Goal: Task Accomplishment & Management: Manage account settings

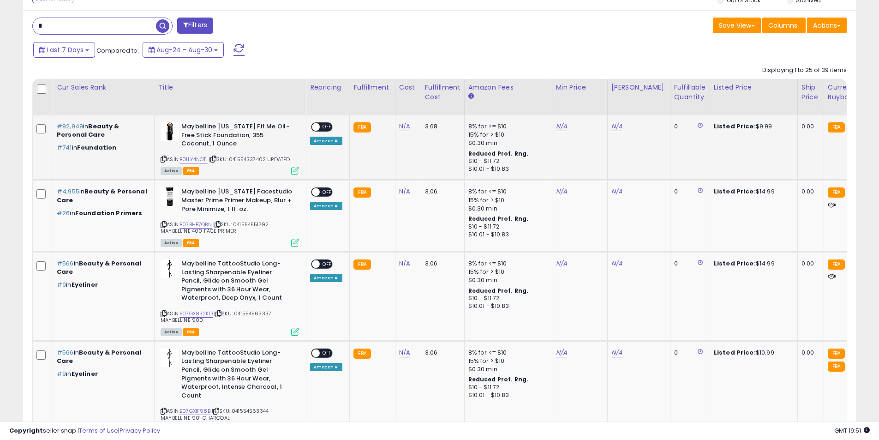
scroll to position [189, 483]
click at [556, 128] on link "N/A" at bounding box center [561, 126] width 11 height 9
type input "****"
click at [587, 105] on icon "submit" at bounding box center [584, 103] width 6 height 6
click at [612, 129] on link "N/A" at bounding box center [616, 126] width 11 height 9
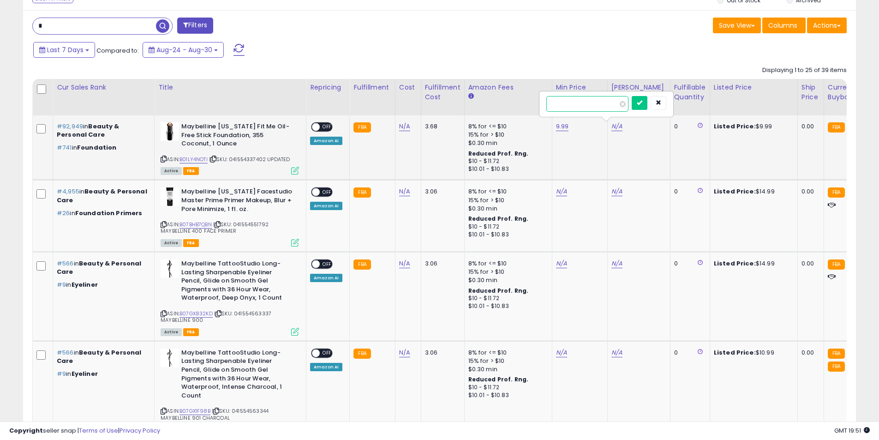
click at [595, 103] on input "number" at bounding box center [587, 104] width 82 height 16
type input "**"
click at [647, 101] on button "submit" at bounding box center [640, 103] width 16 height 14
click at [319, 123] on div "ON OFF" at bounding box center [312, 127] width 22 height 8
click at [319, 128] on span at bounding box center [316, 127] width 8 height 8
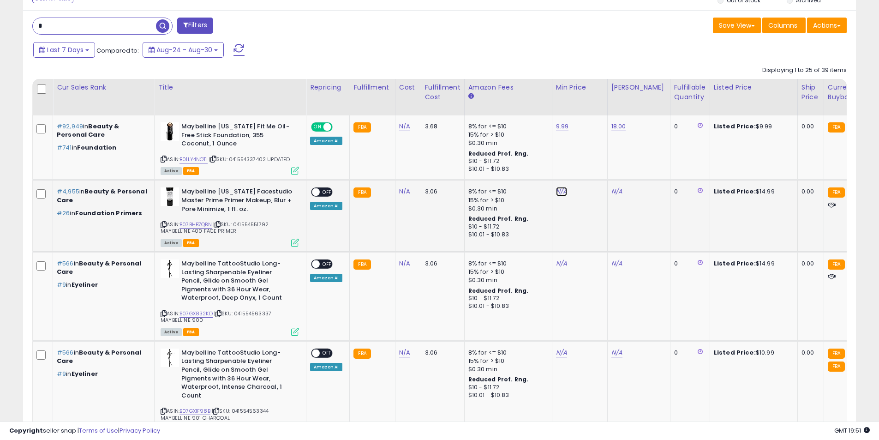
click at [560, 191] on link "N/A" at bounding box center [561, 191] width 11 height 9
type input "*"
click at [592, 164] on button "submit" at bounding box center [584, 168] width 16 height 14
click at [612, 190] on link "N/A" at bounding box center [616, 191] width 11 height 9
type input "**"
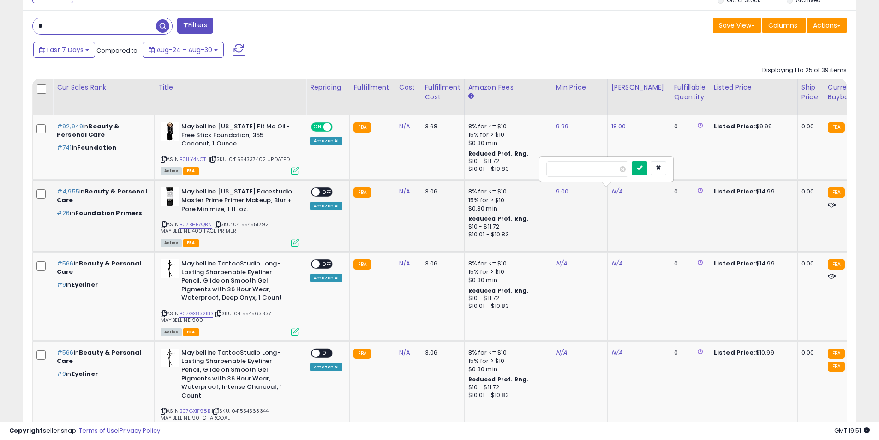
click at [647, 166] on button "submit" at bounding box center [640, 168] width 16 height 14
click at [326, 193] on span "OFF" at bounding box center [327, 192] width 15 height 8
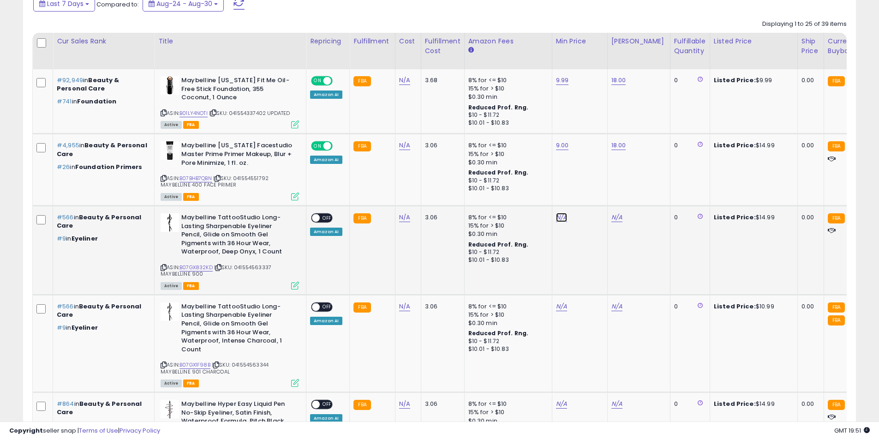
click at [559, 218] on link "N/A" at bounding box center [561, 217] width 11 height 9
click at [536, 191] on input "number" at bounding box center [532, 195] width 82 height 16
type input "*"
click at [592, 194] on button "submit" at bounding box center [584, 194] width 16 height 14
click at [611, 216] on link "N/A" at bounding box center [616, 217] width 11 height 9
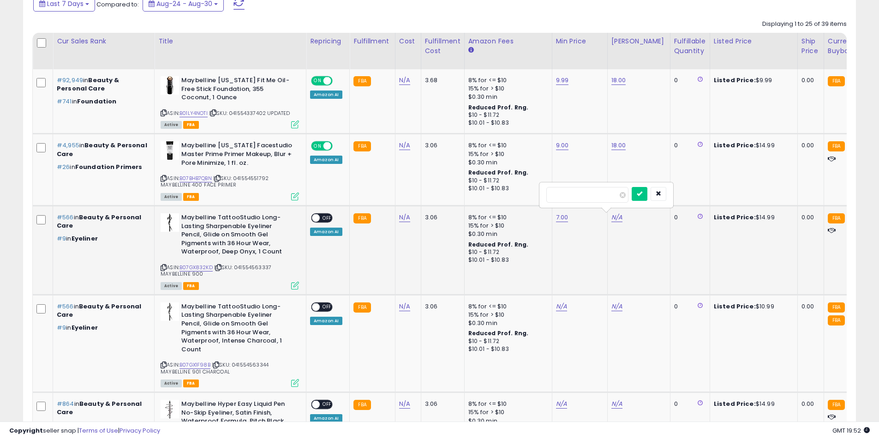
click at [588, 197] on input "number" at bounding box center [587, 195] width 82 height 16
type input "**"
click at [647, 187] on button "submit" at bounding box center [640, 194] width 16 height 14
click at [326, 212] on td "ON OFF Amazon AI" at bounding box center [327, 250] width 43 height 89
click at [325, 215] on span "OFF" at bounding box center [327, 218] width 15 height 8
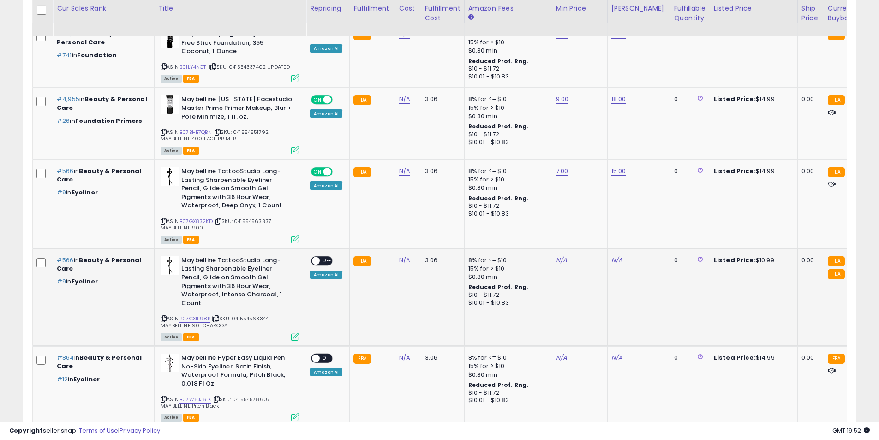
scroll to position [507, 0]
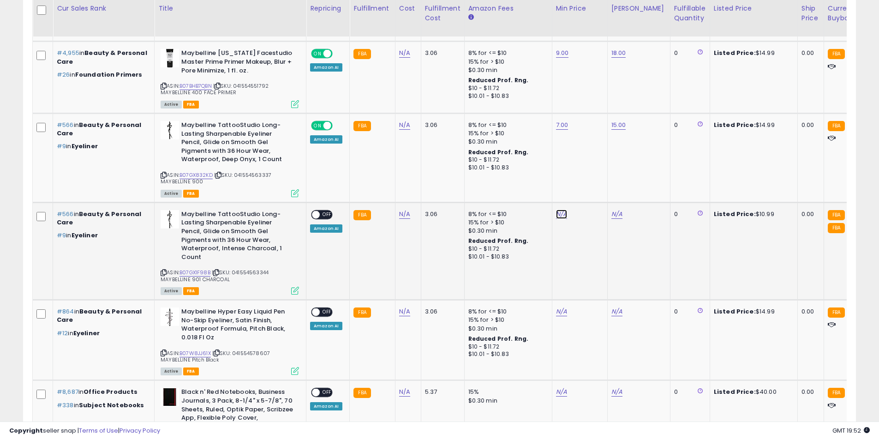
click at [559, 214] on link "N/A" at bounding box center [561, 213] width 11 height 9
type input "*"
drag, startPoint x: 600, startPoint y: 189, endPoint x: 606, endPoint y: 203, distance: 15.1
click at [587, 189] on icon "submit" at bounding box center [584, 190] width 6 height 6
click at [612, 213] on link "N/A" at bounding box center [616, 213] width 11 height 9
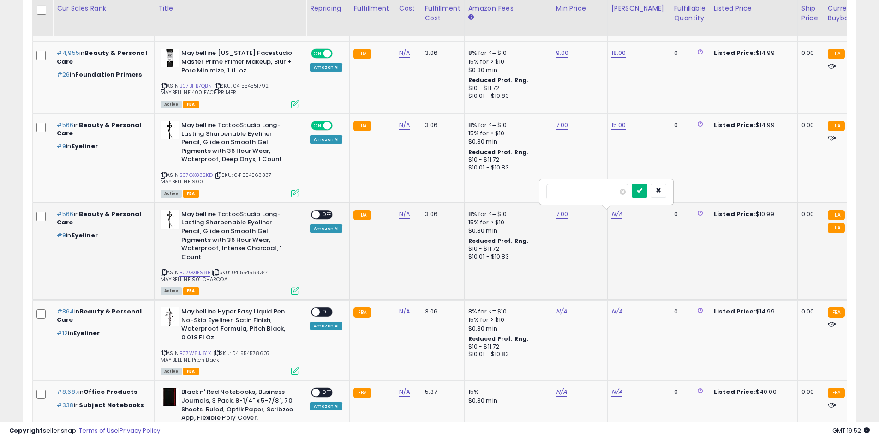
type input "**"
click at [647, 187] on button "submit" at bounding box center [640, 191] width 16 height 14
click at [328, 213] on span "OFF" at bounding box center [327, 214] width 15 height 8
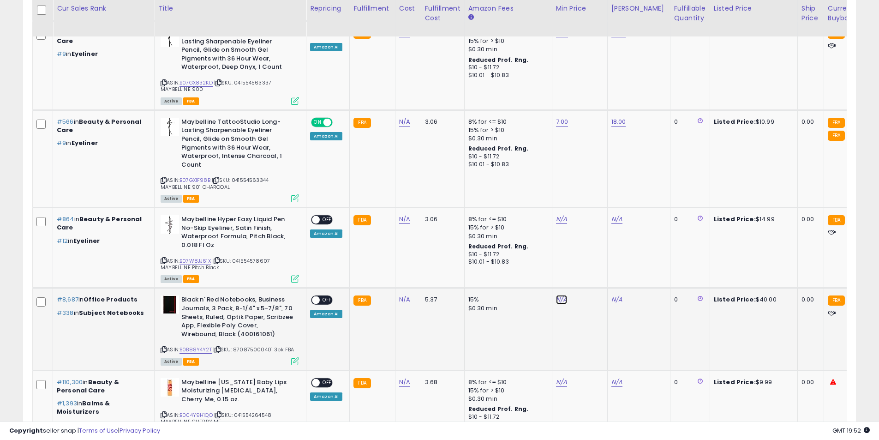
click at [560, 295] on link "N/A" at bounding box center [561, 299] width 11 height 9
type input "**"
click at [592, 271] on button "submit" at bounding box center [584, 268] width 16 height 14
click at [616, 295] on link "N/A" at bounding box center [616, 299] width 11 height 9
click at [602, 269] on input "number" at bounding box center [587, 269] width 82 height 16
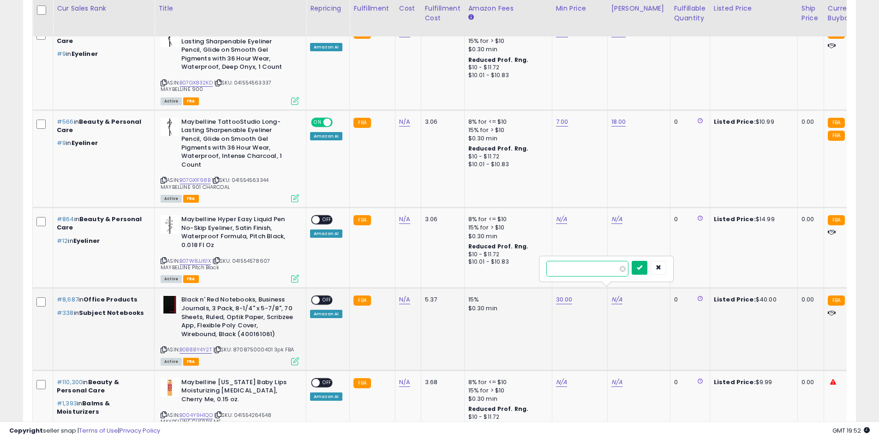
type input "**"
click at [647, 269] on button "submit" at bounding box center [640, 268] width 16 height 14
click at [322, 296] on span "OFF" at bounding box center [327, 300] width 15 height 8
click at [562, 215] on link "N/A" at bounding box center [561, 219] width 11 height 9
click at [531, 185] on input "number" at bounding box center [532, 188] width 82 height 16
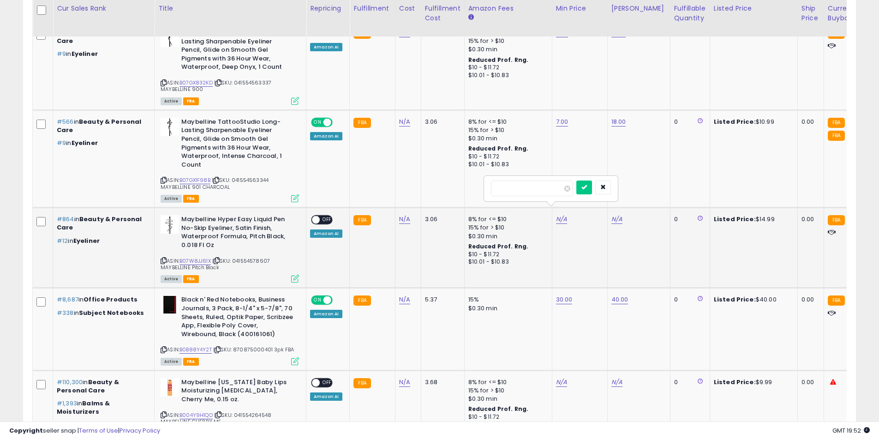
type input "**"
click at [587, 185] on icon "submit" at bounding box center [584, 187] width 6 height 6
click at [614, 215] on link "N/A" at bounding box center [616, 219] width 11 height 9
type input "**"
click at [642, 189] on icon "submit" at bounding box center [640, 187] width 6 height 6
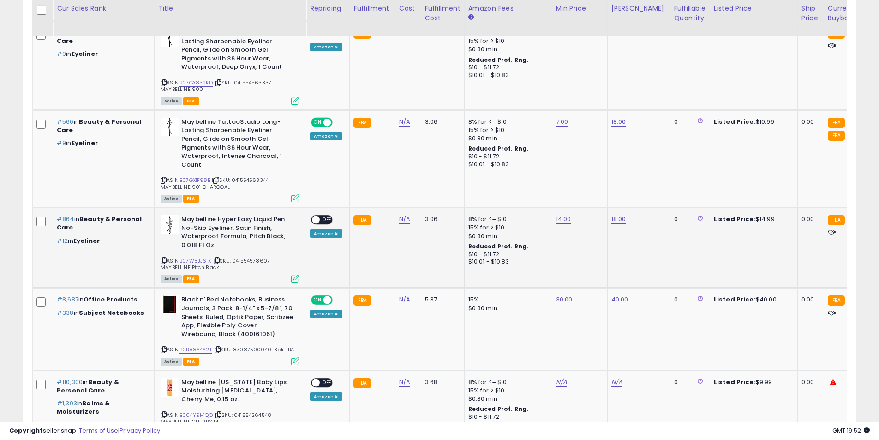
click at [321, 216] on div "ON OFF" at bounding box center [312, 220] width 22 height 8
click at [322, 216] on span "OFF" at bounding box center [327, 220] width 15 height 8
click at [559, 215] on link "14.00" at bounding box center [563, 219] width 15 height 9
click at [546, 191] on input "*****" at bounding box center [534, 188] width 82 height 16
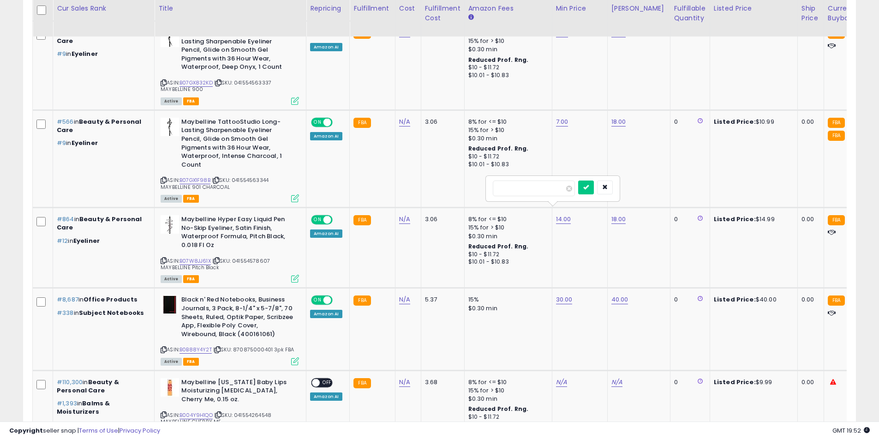
click at [546, 191] on input "*****" at bounding box center [534, 188] width 82 height 16
type input "****"
click at [594, 192] on button "submit" at bounding box center [586, 187] width 16 height 14
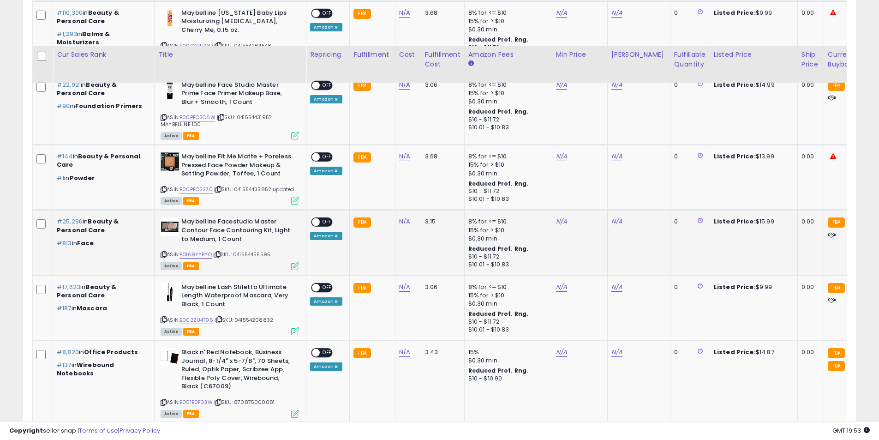
scroll to position [1015, 0]
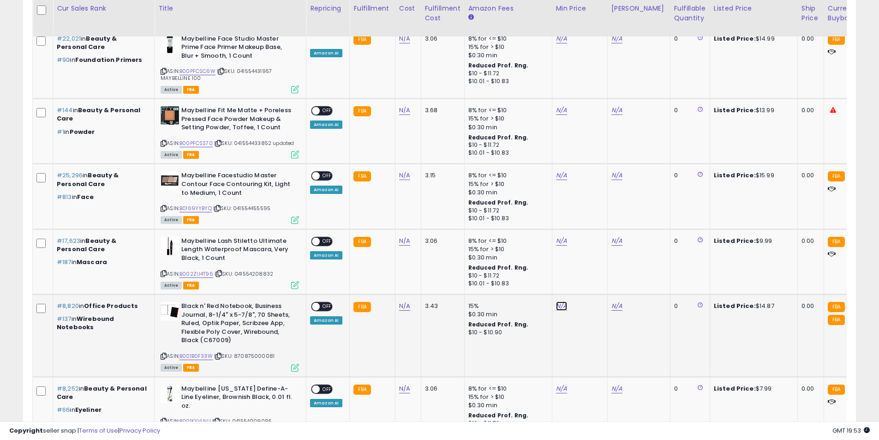
click at [561, 301] on link "N/A" at bounding box center [561, 305] width 11 height 9
click at [546, 276] on input "number" at bounding box center [532, 275] width 82 height 16
type input "**"
click at [588, 274] on div "**" at bounding box center [551, 275] width 120 height 16
click at [592, 274] on button "submit" at bounding box center [584, 274] width 16 height 14
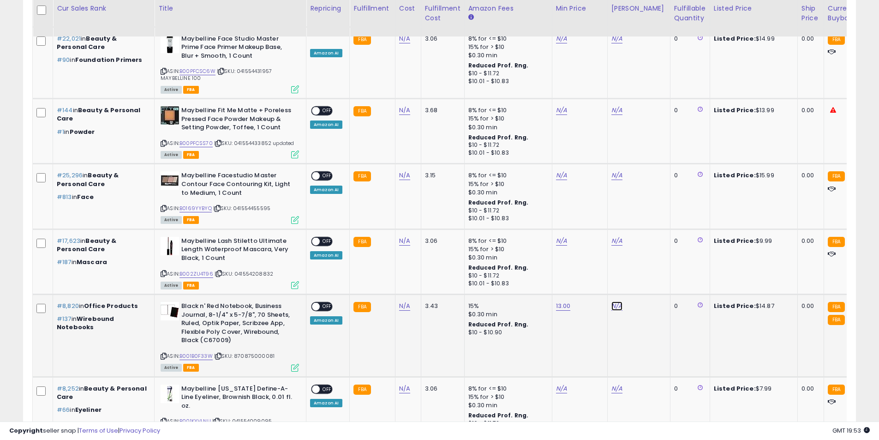
click at [614, 301] on link "N/A" at bounding box center [616, 305] width 11 height 9
type input "**"
click at [647, 275] on button "submit" at bounding box center [640, 274] width 16 height 14
click at [318, 303] on span at bounding box center [316, 307] width 8 height 8
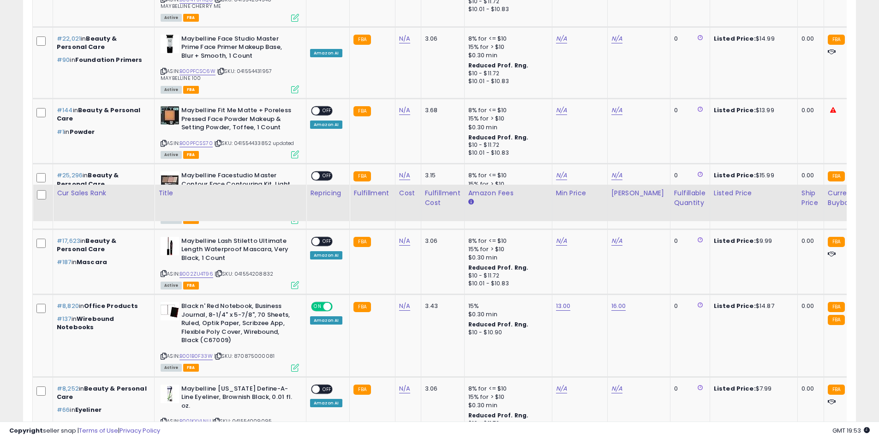
scroll to position [1199, 0]
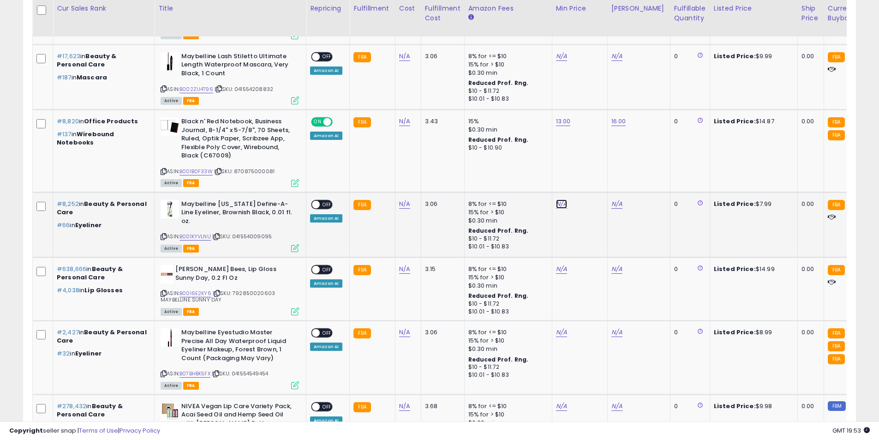
click at [559, 199] on link "N/A" at bounding box center [561, 203] width 11 height 9
click at [543, 175] on input "number" at bounding box center [532, 173] width 82 height 16
type input "*"
click at [603, 164] on div "*" at bounding box center [550, 173] width 133 height 24
click at [592, 167] on button "submit" at bounding box center [584, 172] width 16 height 14
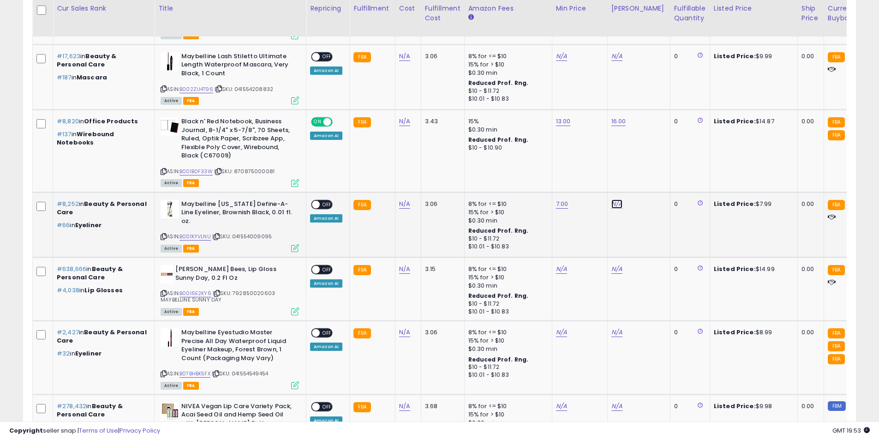
click at [612, 199] on link "N/A" at bounding box center [616, 203] width 11 height 9
type input "**"
click at [642, 168] on icon "submit" at bounding box center [640, 171] width 6 height 6
click at [326, 200] on span "OFF" at bounding box center [327, 204] width 15 height 8
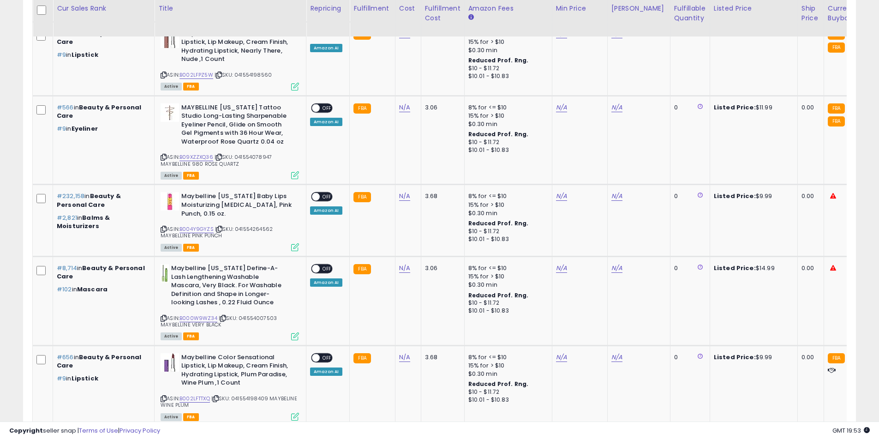
scroll to position [1938, 0]
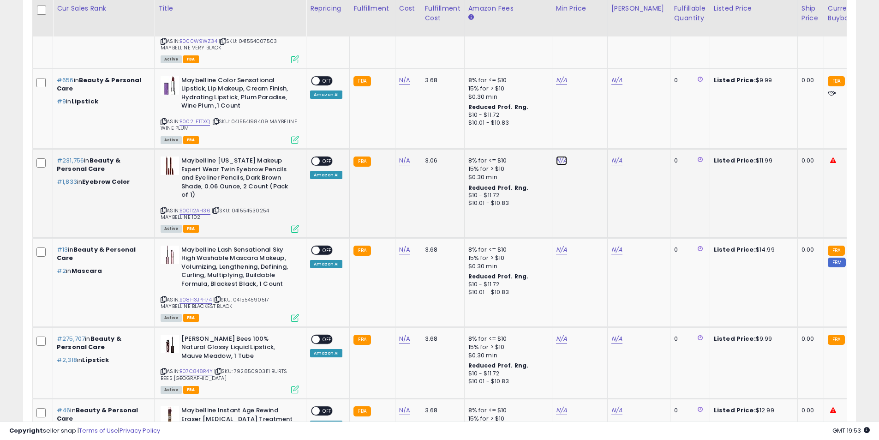
click at [559, 156] on link "N/A" at bounding box center [561, 160] width 11 height 9
click at [545, 117] on input "number" at bounding box center [532, 118] width 82 height 16
type input "**"
click at [592, 118] on button "submit" at bounding box center [584, 117] width 16 height 14
click at [610, 149] on td "N/A" at bounding box center [638, 193] width 63 height 89
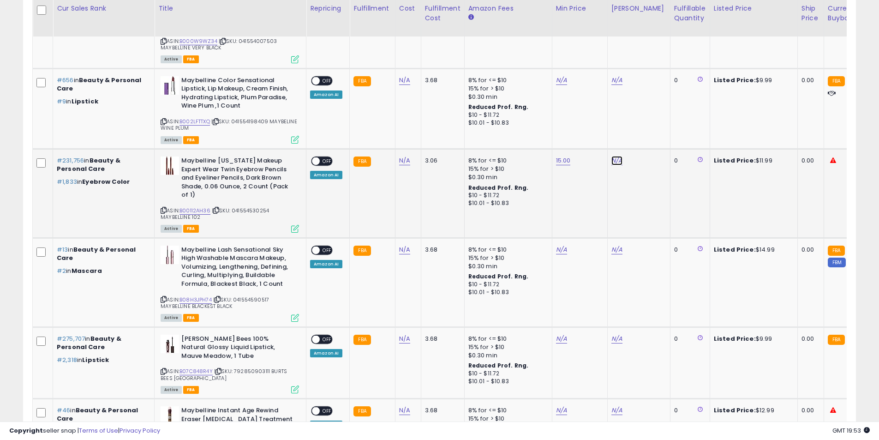
click at [613, 156] on link "N/A" at bounding box center [616, 160] width 11 height 9
click at [605, 119] on input "number" at bounding box center [587, 118] width 82 height 16
type input "**"
click at [647, 122] on button "submit" at bounding box center [640, 117] width 16 height 14
click at [327, 157] on span "OFF" at bounding box center [327, 161] width 15 height 8
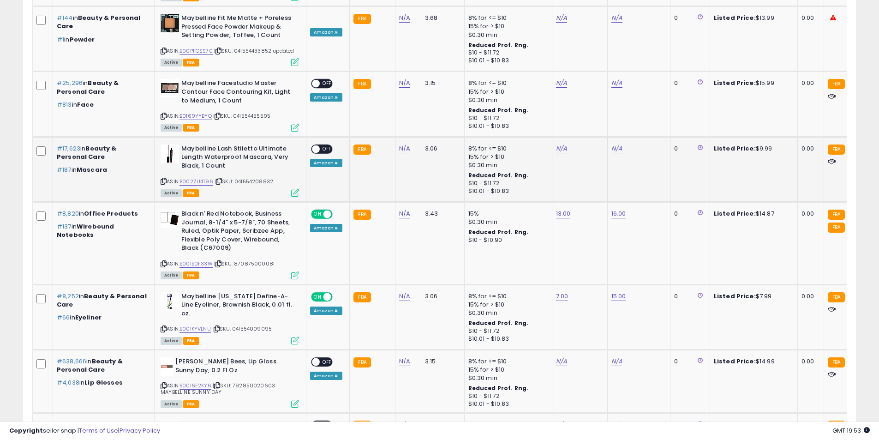
scroll to position [1015, 0]
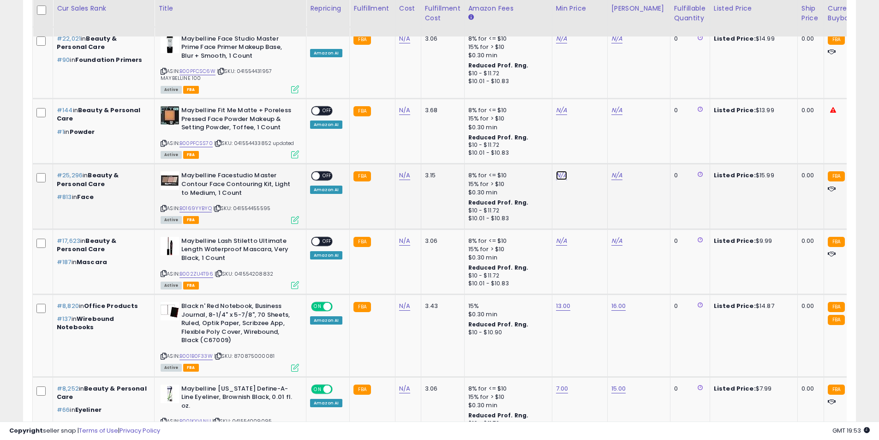
click at [556, 171] on link "N/A" at bounding box center [561, 175] width 11 height 9
click at [551, 143] on input "number" at bounding box center [532, 145] width 82 height 16
type input "**"
click at [592, 147] on button "submit" at bounding box center [584, 144] width 16 height 14
click at [611, 171] on link "N/A" at bounding box center [616, 175] width 11 height 9
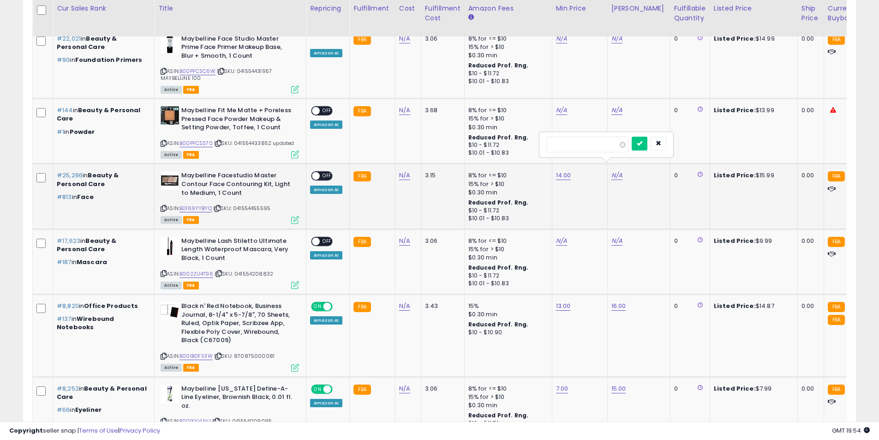
click at [609, 143] on input "number" at bounding box center [587, 145] width 82 height 16
type input "**"
click at [647, 149] on button "submit" at bounding box center [640, 144] width 16 height 14
click at [318, 172] on span at bounding box center [316, 176] width 8 height 8
click at [557, 236] on link "N/A" at bounding box center [561, 240] width 11 height 9
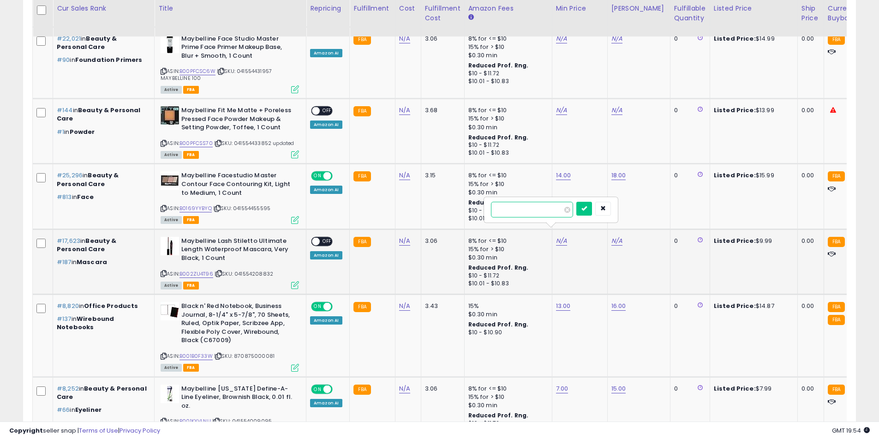
type input "*"
click at [587, 207] on icon "submit" at bounding box center [584, 208] width 6 height 6
click at [611, 236] on link "N/A" at bounding box center [616, 240] width 11 height 9
type input "**"
click at [647, 211] on button "submit" at bounding box center [640, 209] width 16 height 14
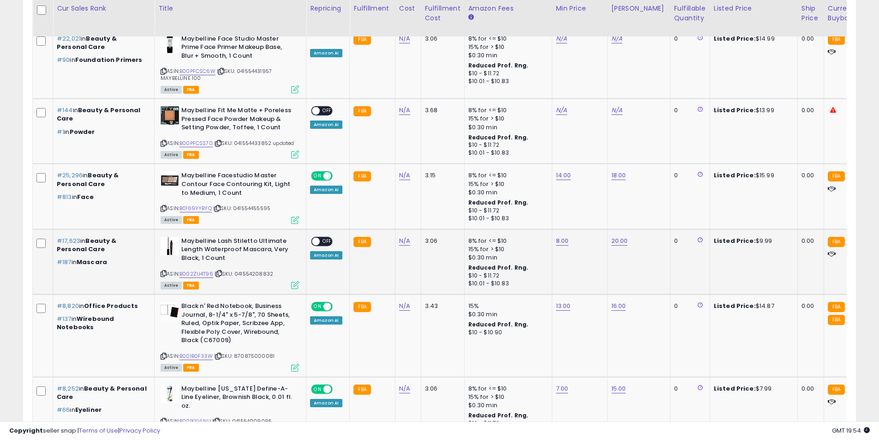
click at [325, 237] on span "OFF" at bounding box center [327, 241] width 15 height 8
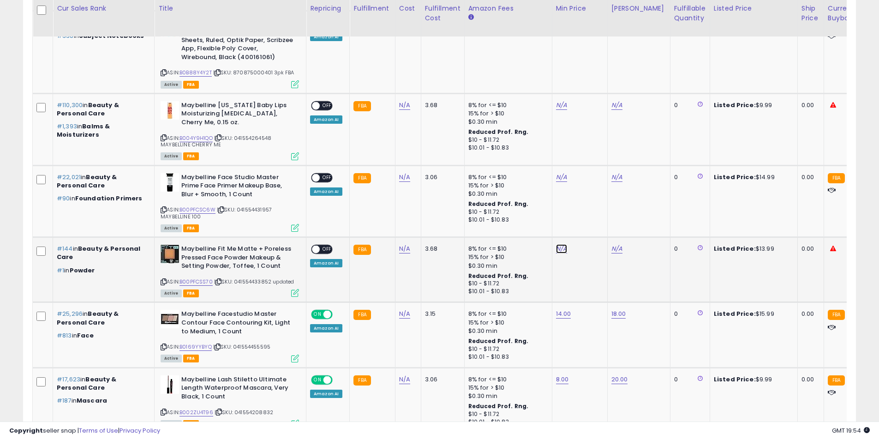
click at [560, 244] on link "N/A" at bounding box center [561, 248] width 11 height 9
type input "****"
click at [591, 219] on button "submit" at bounding box center [584, 217] width 16 height 14
click at [616, 245] on td "N/A" at bounding box center [638, 269] width 63 height 65
click at [616, 244] on link "N/A" at bounding box center [616, 248] width 11 height 9
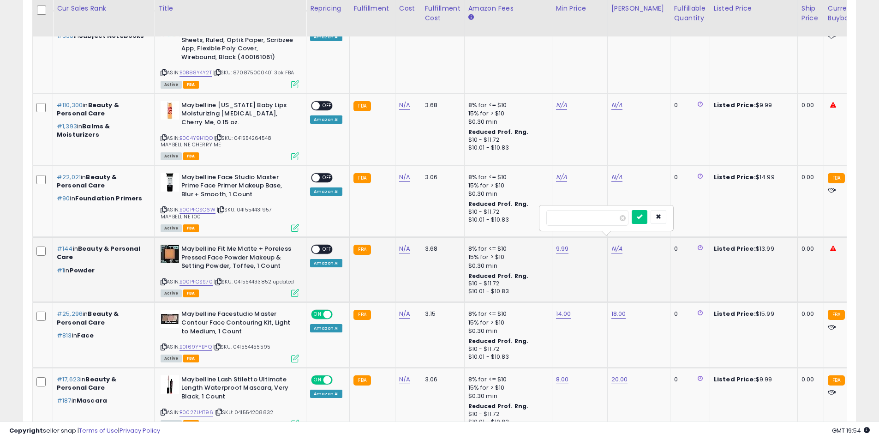
type input "**"
click at [642, 219] on icon "submit" at bounding box center [640, 217] width 6 height 6
click at [315, 245] on span at bounding box center [316, 249] width 8 height 8
click at [556, 173] on link "N/A" at bounding box center [561, 177] width 11 height 9
type input "**"
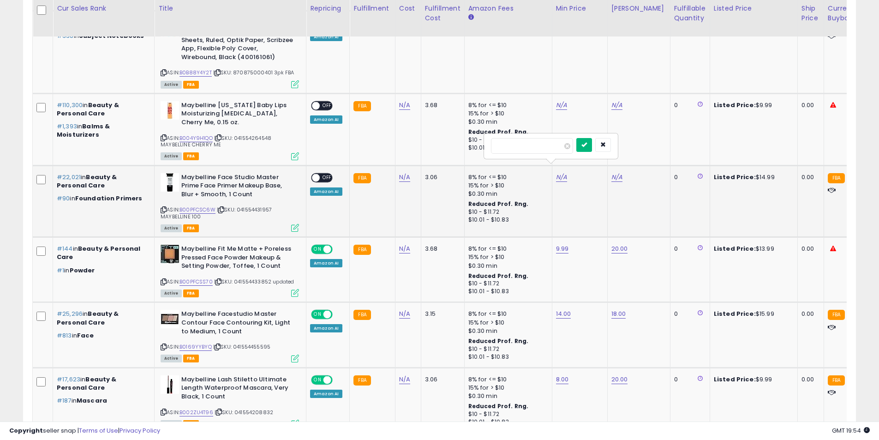
click at [587, 145] on icon "submit" at bounding box center [584, 145] width 6 height 6
click at [611, 173] on link "N/A" at bounding box center [616, 177] width 11 height 9
type input "*"
type input "**"
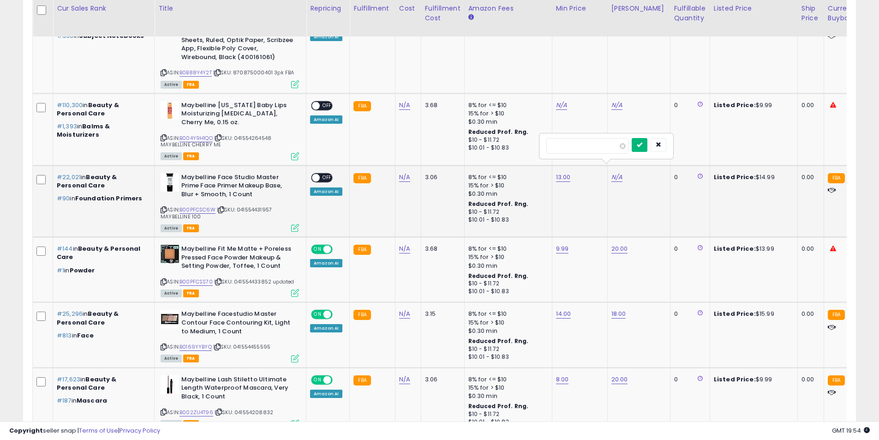
click at [642, 147] on icon "submit" at bounding box center [640, 145] width 6 height 6
click at [326, 173] on span "OFF" at bounding box center [327, 177] width 15 height 8
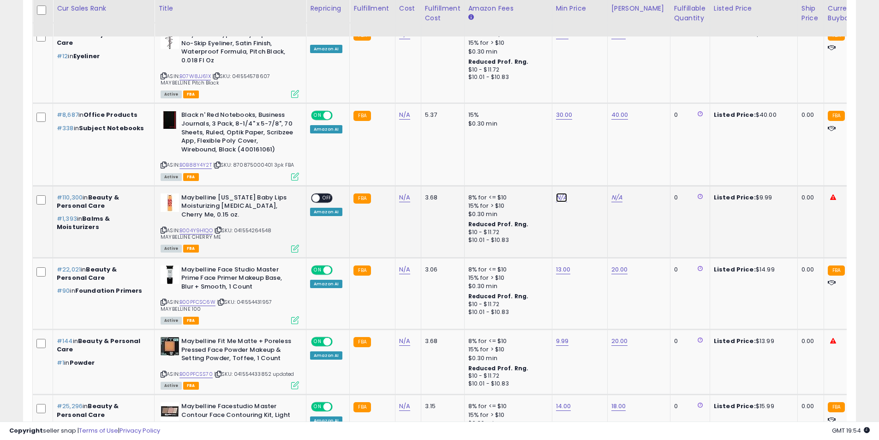
click at [560, 193] on link "N/A" at bounding box center [561, 197] width 11 height 9
click at [527, 168] on input "number" at bounding box center [532, 166] width 82 height 16
type input "*"
click at [592, 166] on button "submit" at bounding box center [584, 165] width 16 height 14
click at [611, 193] on link "N/A" at bounding box center [616, 197] width 11 height 9
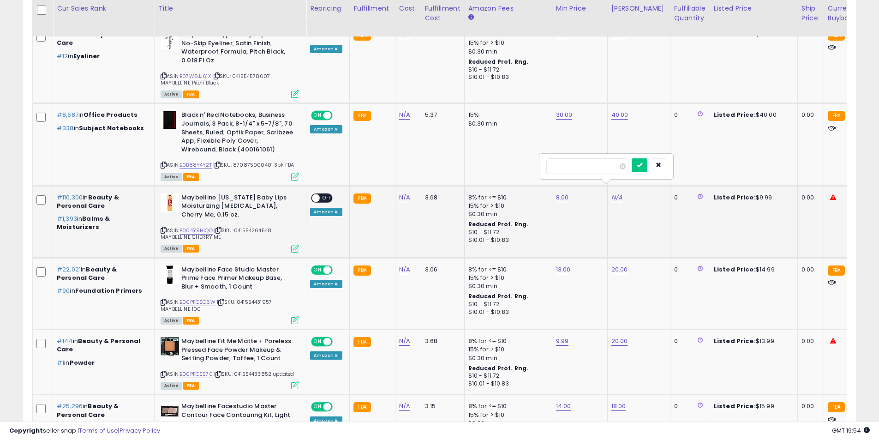
type input "**"
click at [642, 165] on icon "submit" at bounding box center [640, 165] width 6 height 6
click at [329, 194] on span "OFF" at bounding box center [327, 198] width 15 height 8
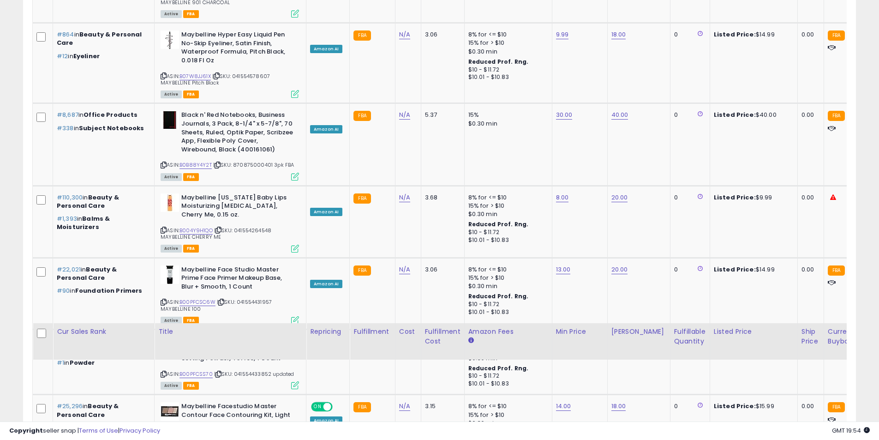
scroll to position [1292, 0]
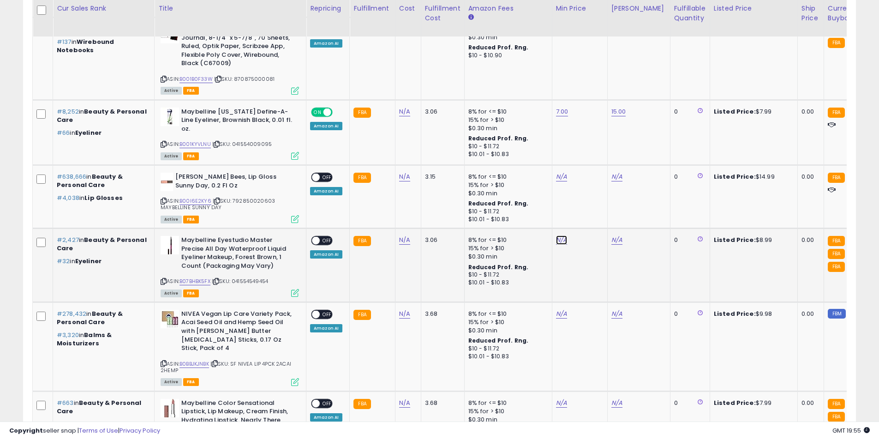
click at [562, 235] on link "N/A" at bounding box center [561, 239] width 11 height 9
type input "*"
click at [592, 209] on button "submit" at bounding box center [584, 205] width 16 height 14
click at [615, 235] on link "N/A" at bounding box center [616, 239] width 11 height 9
type input "**"
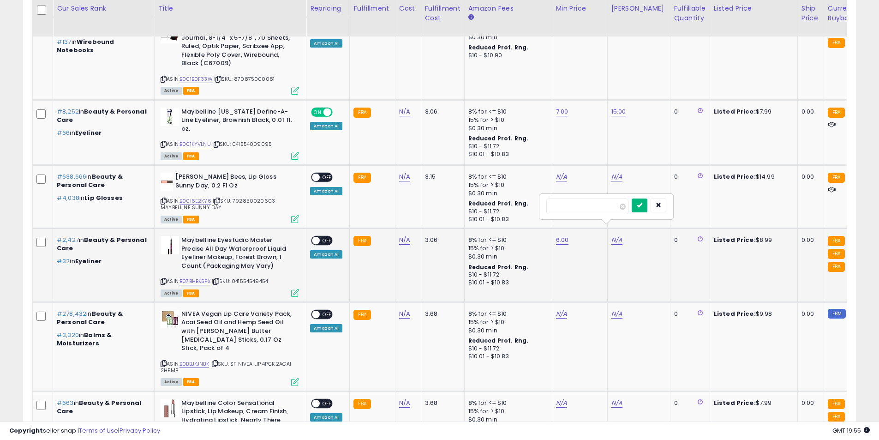
click at [647, 205] on button "submit" at bounding box center [640, 205] width 16 height 14
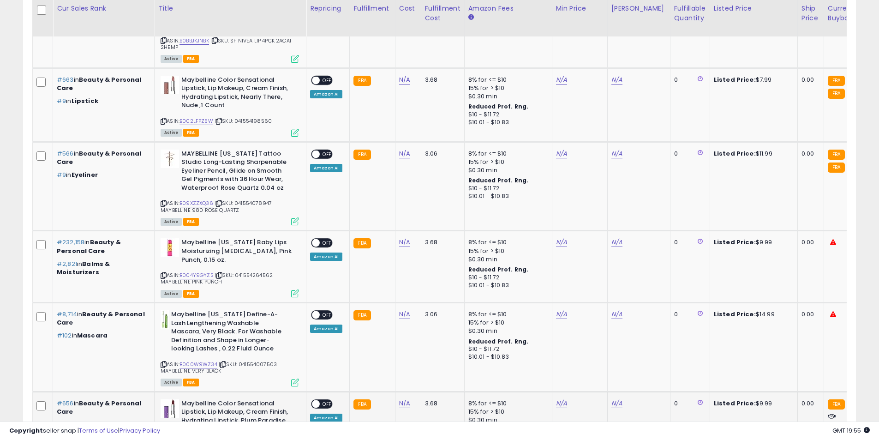
scroll to position [1891, 0]
